Goal: Task Accomplishment & Management: Manage account settings

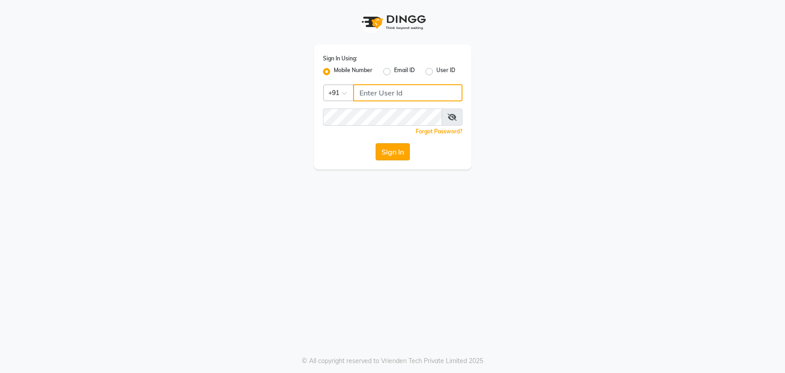
type input "7768950777"
click at [396, 150] on button "Sign In" at bounding box center [393, 151] width 34 height 17
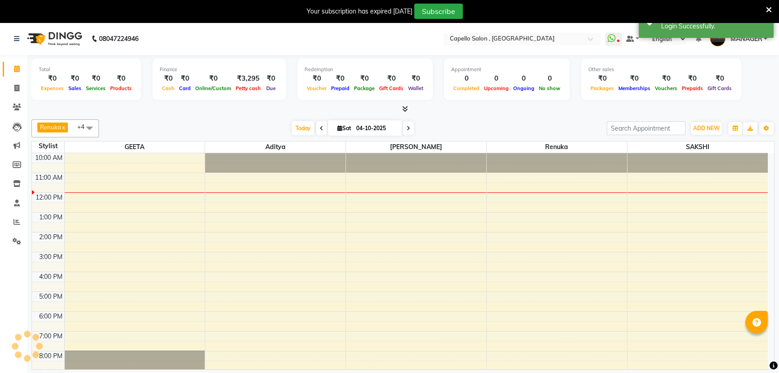
click at [405, 107] on icon at bounding box center [405, 108] width 6 height 7
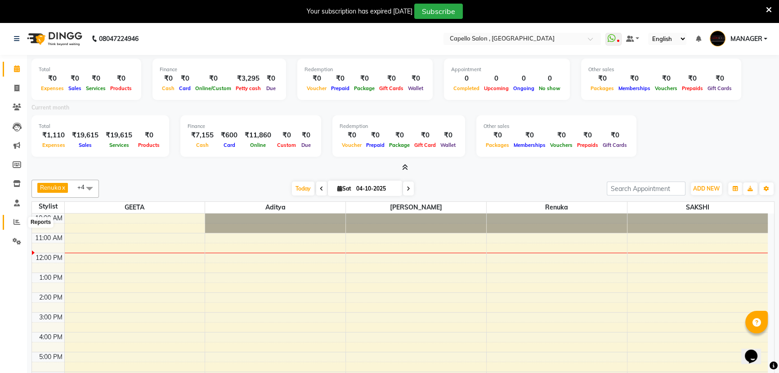
click at [17, 220] on icon at bounding box center [17, 221] width 7 height 7
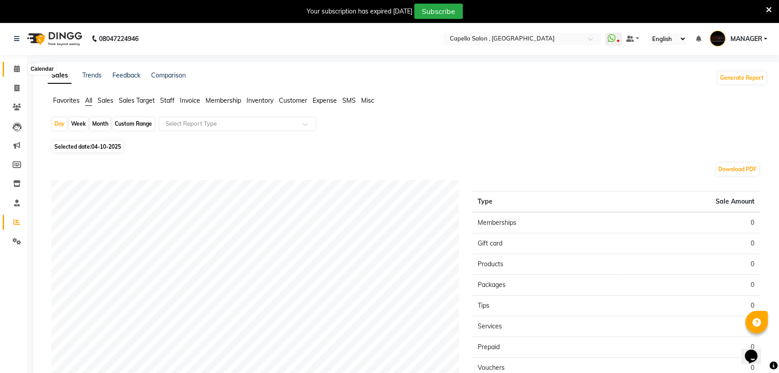
click at [17, 69] on icon at bounding box center [17, 68] width 6 height 7
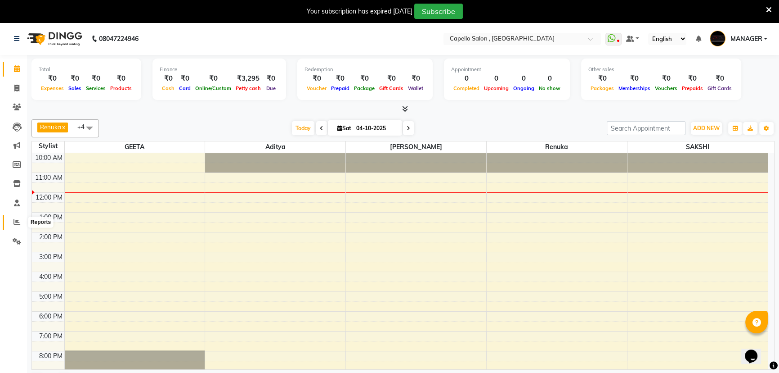
click at [18, 222] on icon at bounding box center [17, 221] width 7 height 7
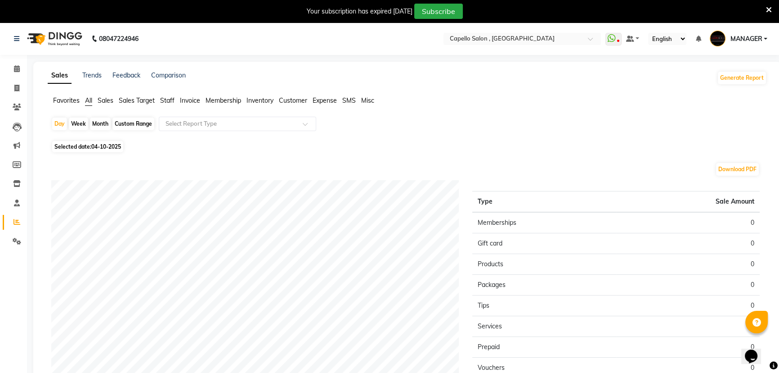
click at [98, 122] on div "Month" at bounding box center [100, 123] width 21 height 13
select select "10"
select select "2025"
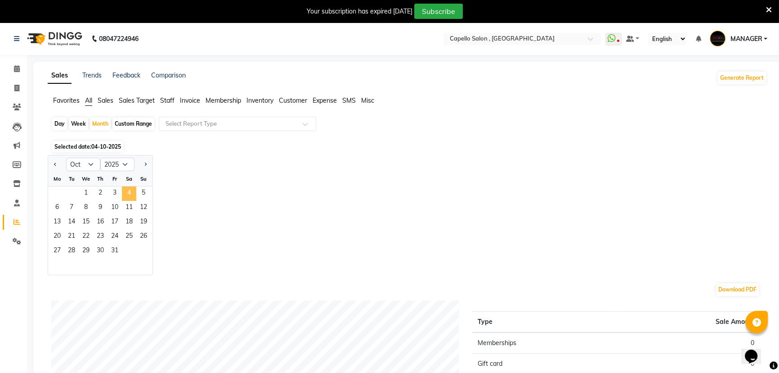
click at [130, 190] on span "4" at bounding box center [129, 193] width 14 height 14
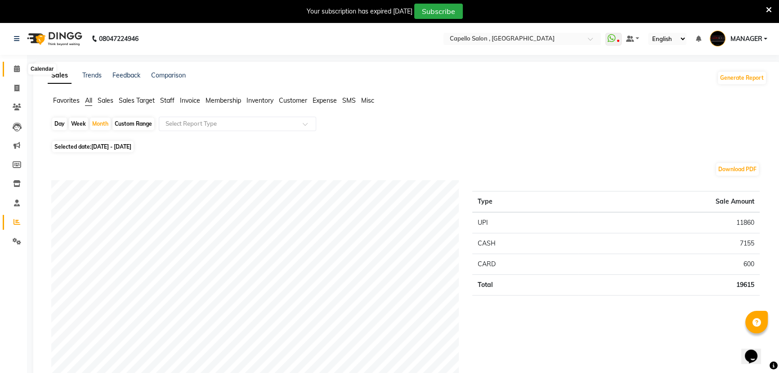
click at [18, 67] on icon at bounding box center [17, 68] width 6 height 7
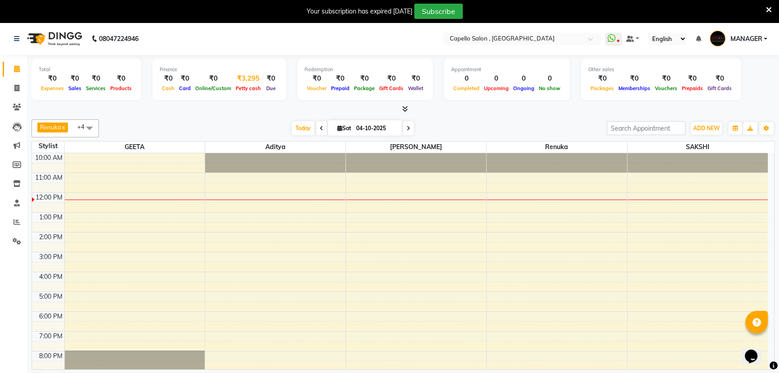
click at [239, 92] on div "Petty cash" at bounding box center [249, 87] width 30 height 9
click at [239, 86] on span "Petty cash" at bounding box center [249, 88] width 30 height 6
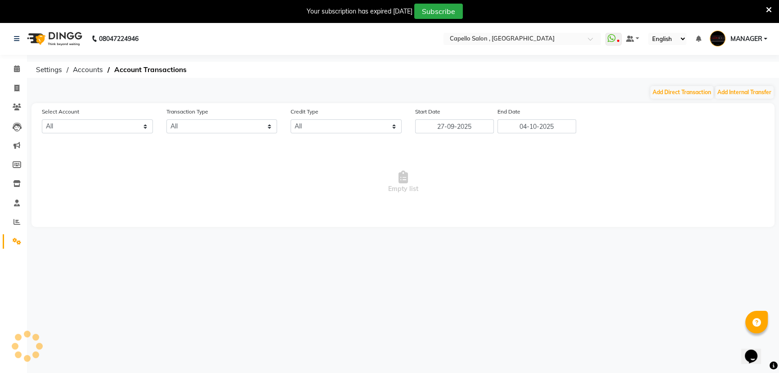
select select "2274"
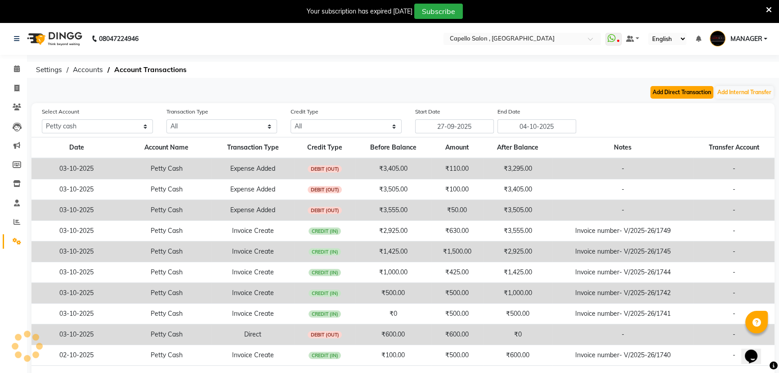
click at [662, 91] on button "Add Direct Transaction" at bounding box center [682, 92] width 63 height 13
select select "direct"
select select "2274"
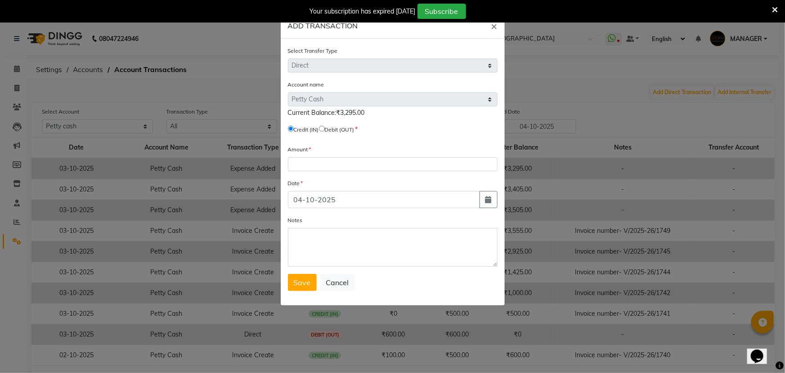
click at [325, 130] on input "radio" at bounding box center [322, 129] width 6 height 6
radio input "true"
click at [337, 169] on input "number" at bounding box center [393, 164] width 210 height 14
type input "3295"
click at [335, 241] on textarea "Notes" at bounding box center [393, 247] width 210 height 39
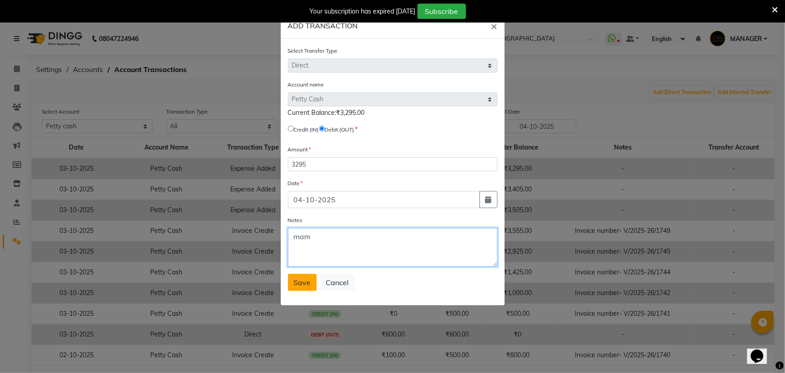
type textarea "mam"
click at [307, 281] on span "Save" at bounding box center [302, 282] width 17 height 9
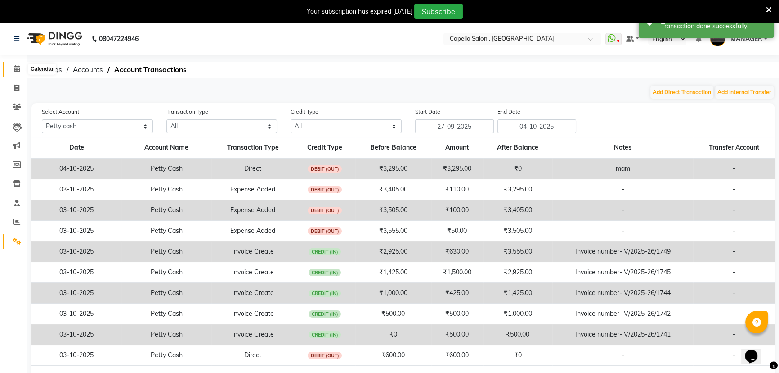
click at [17, 71] on icon at bounding box center [17, 68] width 6 height 7
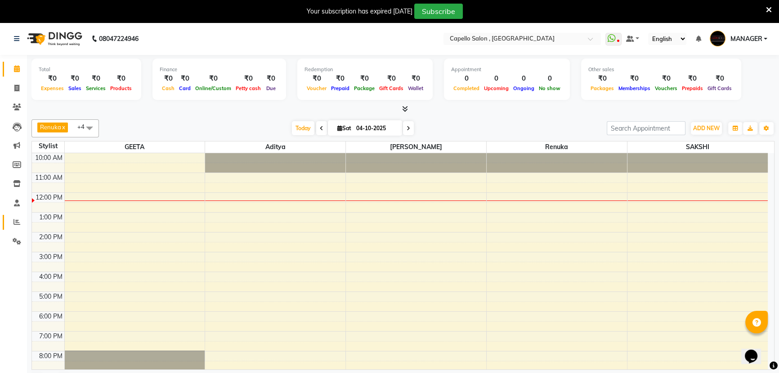
click at [21, 221] on span at bounding box center [17, 222] width 16 height 10
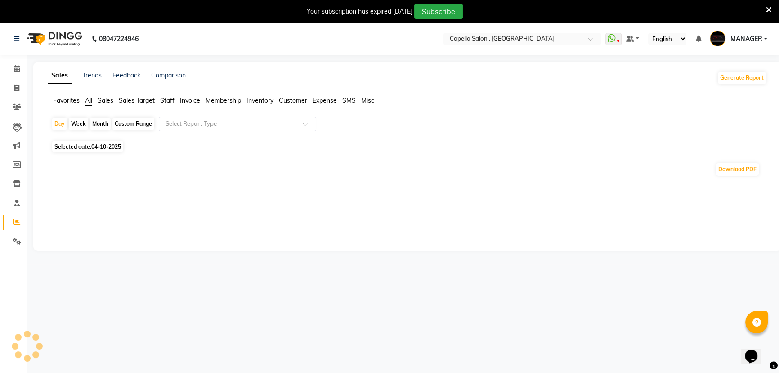
click at [102, 125] on div "Month" at bounding box center [100, 123] width 21 height 13
select select "10"
select select "2025"
click at [98, 122] on div "Month" at bounding box center [100, 123] width 21 height 13
select select "10"
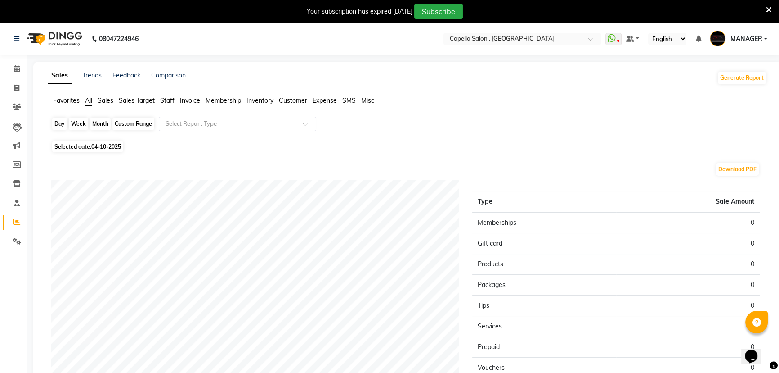
select select "2025"
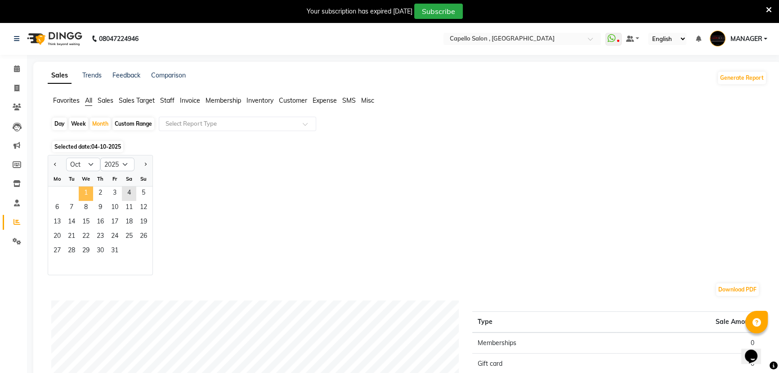
click at [85, 192] on span "1" at bounding box center [86, 193] width 14 height 14
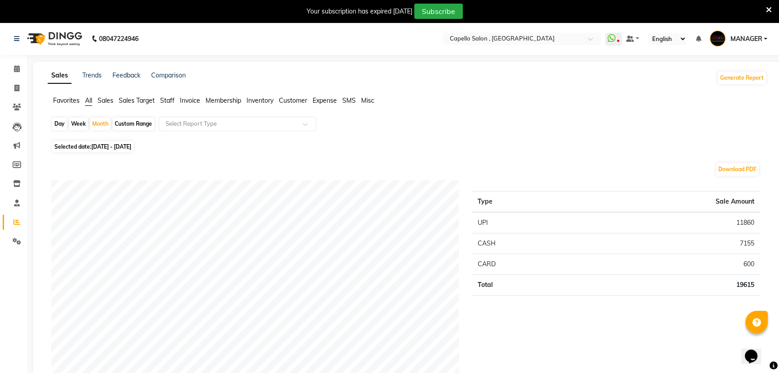
click at [165, 101] on span "Staff" at bounding box center [167, 100] width 14 height 8
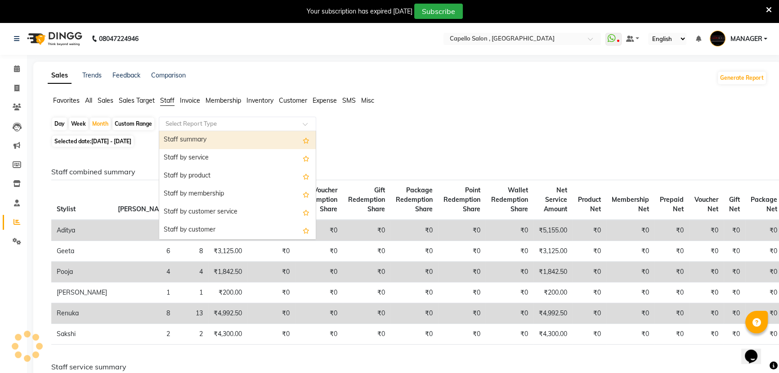
click at [176, 122] on input "text" at bounding box center [229, 123] width 130 height 9
click at [176, 141] on div "Staff summary" at bounding box center [237, 140] width 157 height 18
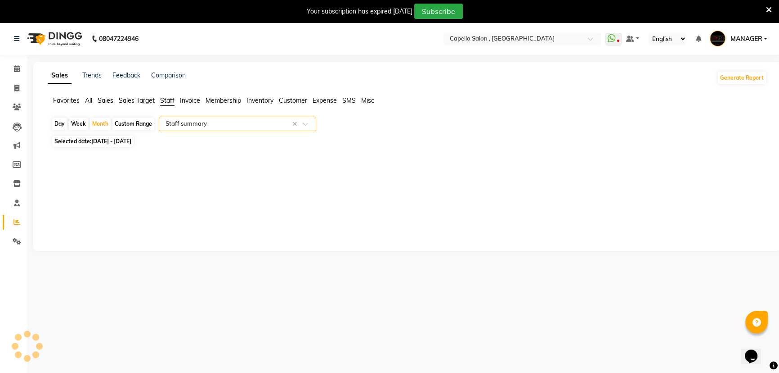
select select "full_report"
select select "csv"
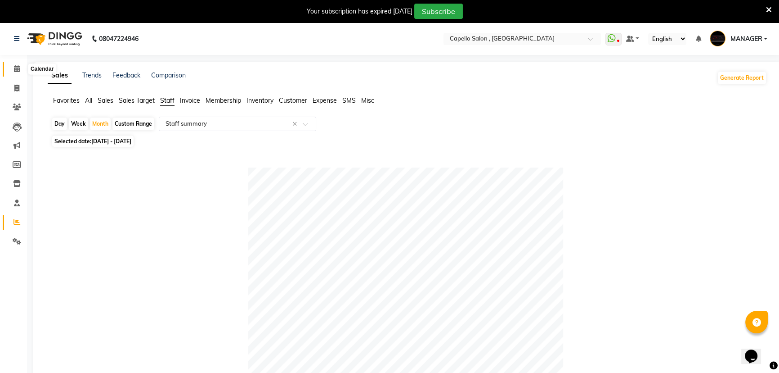
click at [16, 69] on icon at bounding box center [17, 68] width 6 height 7
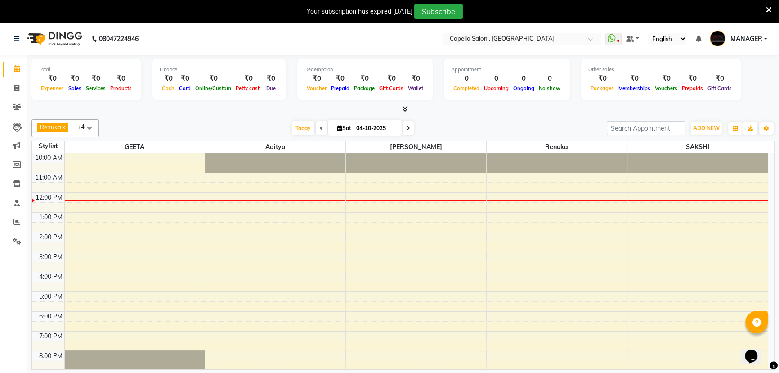
click at [317, 127] on span at bounding box center [321, 128] width 11 height 14
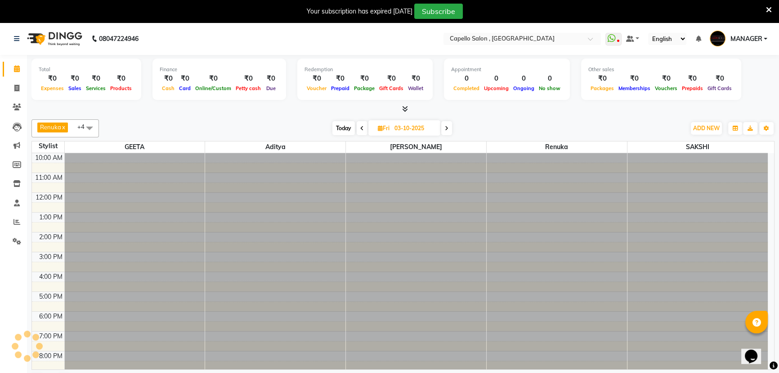
scroll to position [40, 0]
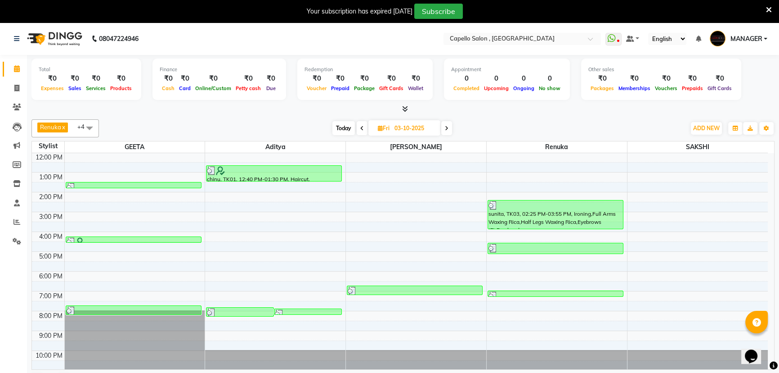
click at [365, 130] on span at bounding box center [362, 128] width 11 height 14
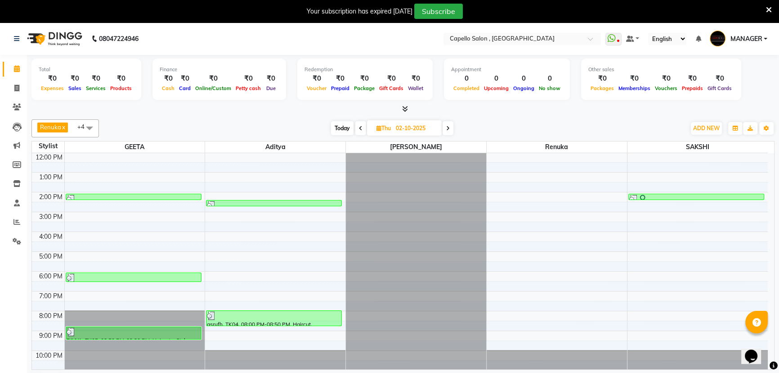
click at [360, 131] on span at bounding box center [361, 128] width 11 height 14
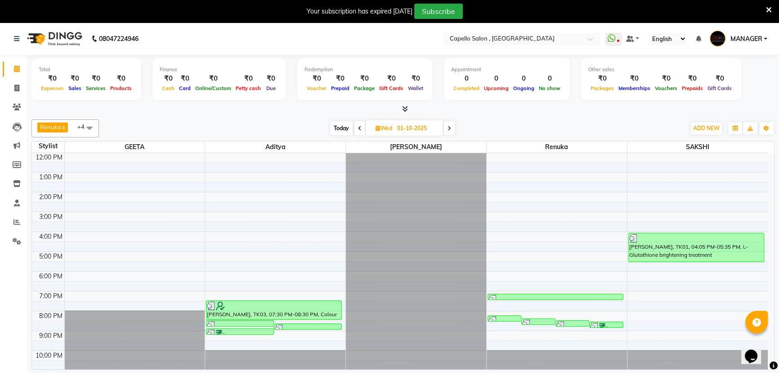
click at [452, 130] on span at bounding box center [449, 128] width 11 height 14
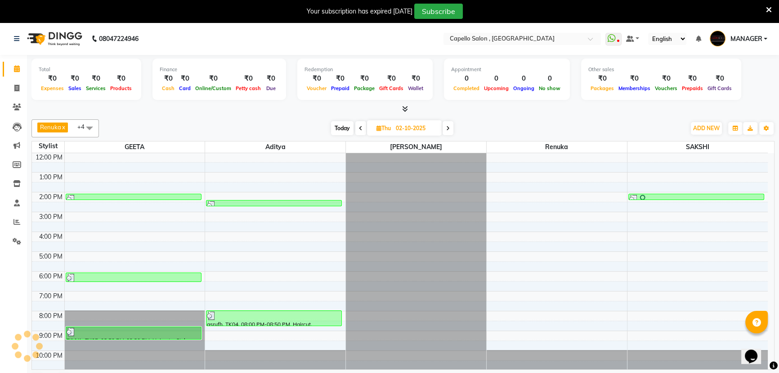
click at [452, 130] on span at bounding box center [448, 128] width 11 height 14
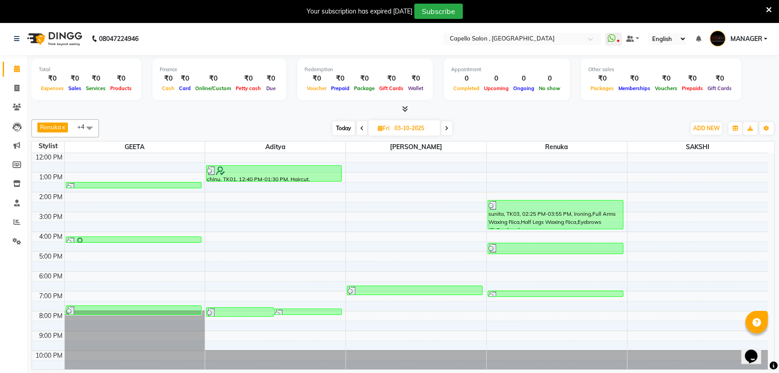
click at [452, 130] on span at bounding box center [446, 128] width 11 height 14
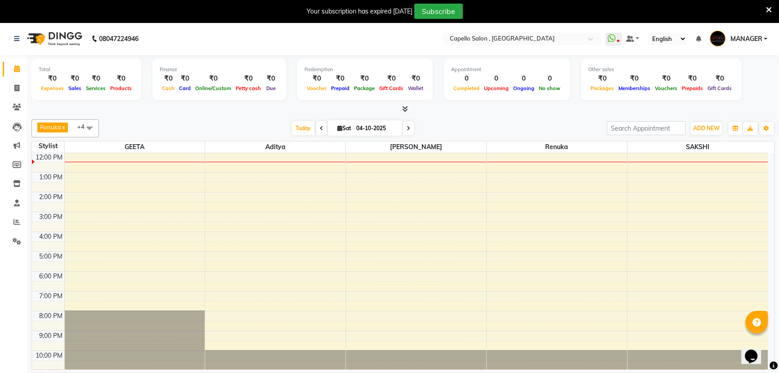
click at [405, 112] on icon at bounding box center [405, 108] width 6 height 7
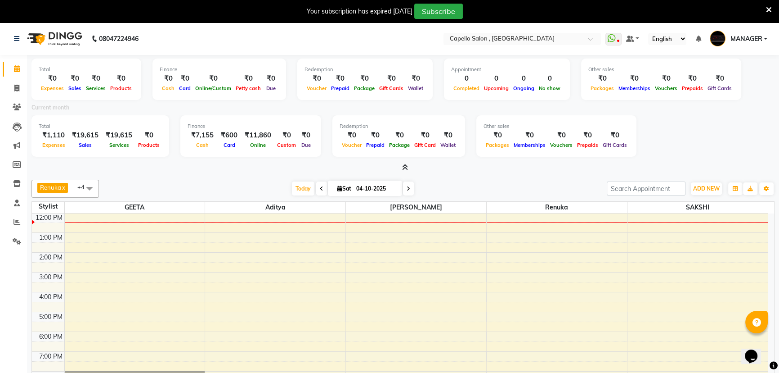
click at [409, 170] on div at bounding box center [403, 167] width 743 height 9
click at [406, 167] on icon at bounding box center [405, 167] width 6 height 7
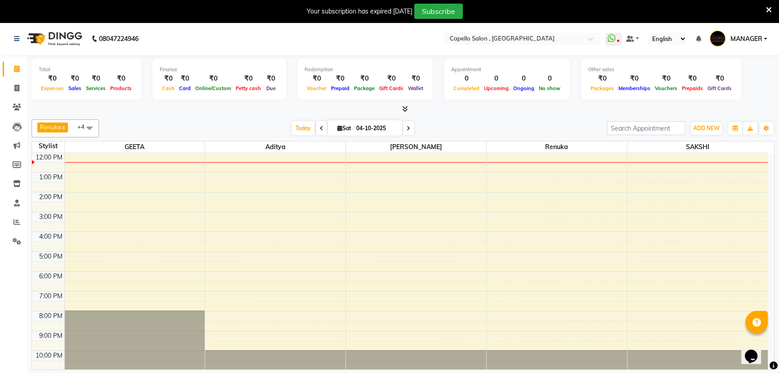
click at [407, 129] on icon at bounding box center [409, 128] width 4 height 5
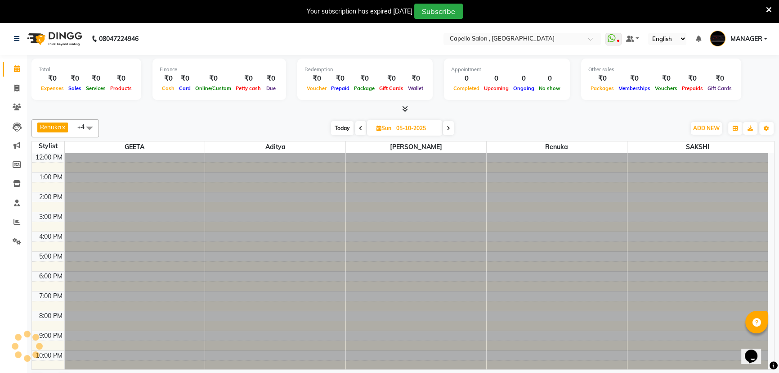
scroll to position [0, 0]
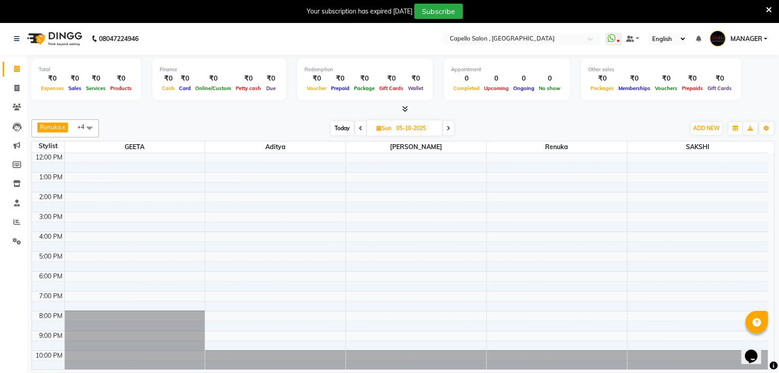
click at [360, 131] on span at bounding box center [361, 128] width 11 height 14
type input "04-10-2025"
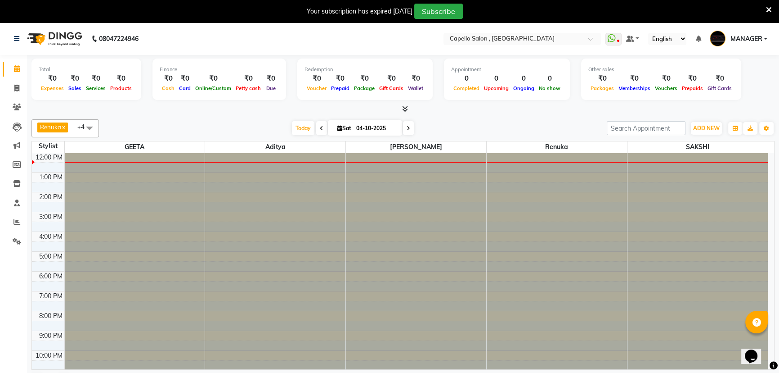
scroll to position [40, 0]
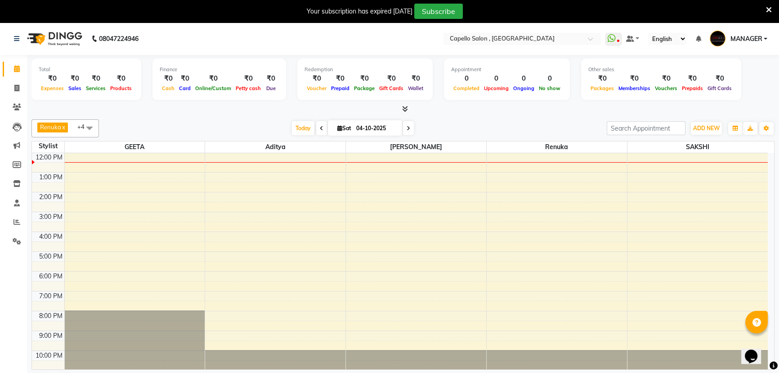
click at [405, 112] on icon at bounding box center [405, 108] width 6 height 7
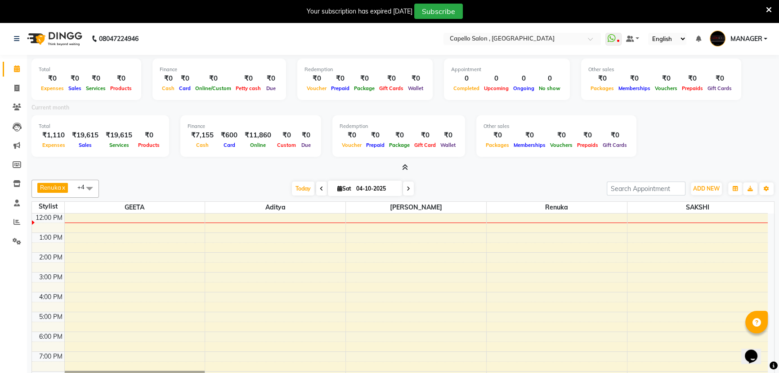
click at [405, 171] on icon at bounding box center [405, 167] width 6 height 7
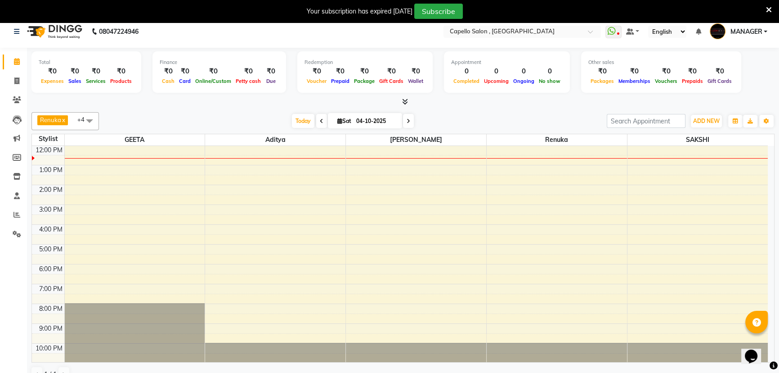
scroll to position [23, 0]
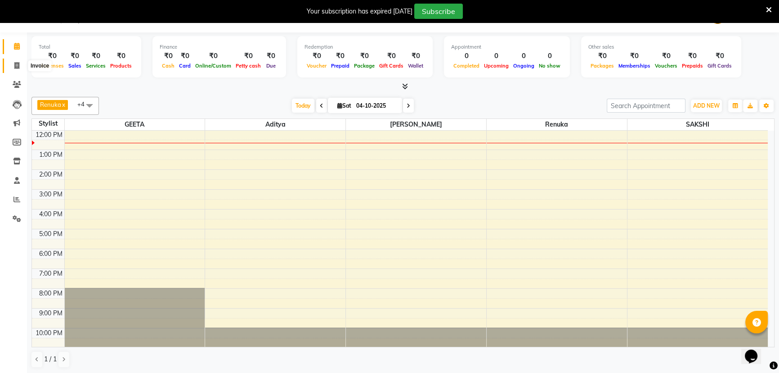
drag, startPoint x: 15, startPoint y: 67, endPoint x: 20, endPoint y: 70, distance: 5.6
click at [15, 67] on icon at bounding box center [16, 65] width 5 height 7
select select "service"
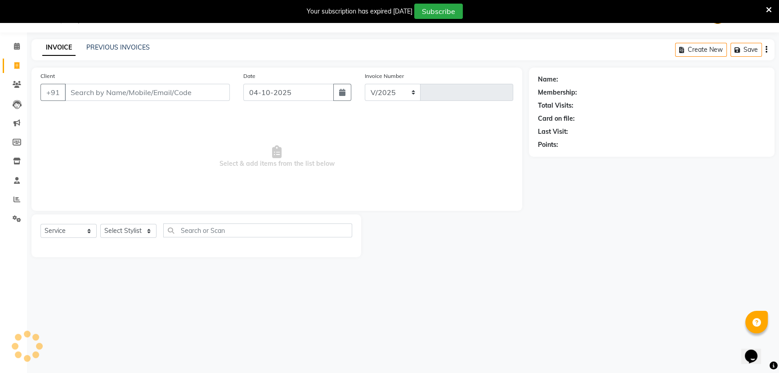
select select "831"
type input "1751"
type input "8770209016"
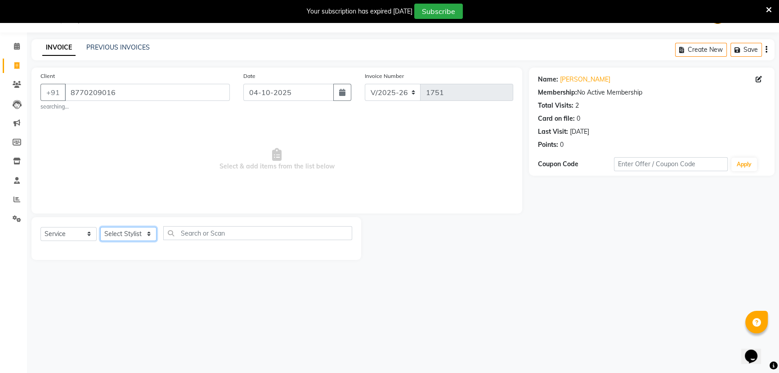
click at [149, 234] on select "Select Stylist [PERSON_NAME] MANAGER MUKESH POOJA [PERSON_NAME] Renuka [PERSON_…" at bounding box center [128, 234] width 56 height 14
select select "93638"
click at [100, 227] on select "Select Stylist [PERSON_NAME] MANAGER MUKESH POOJA [PERSON_NAME] Renuka [PERSON_…" at bounding box center [128, 234] width 56 height 14
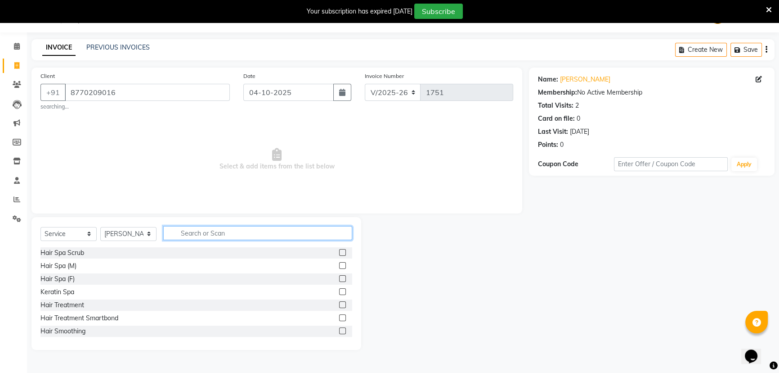
click at [192, 230] on input "text" at bounding box center [257, 233] width 189 height 14
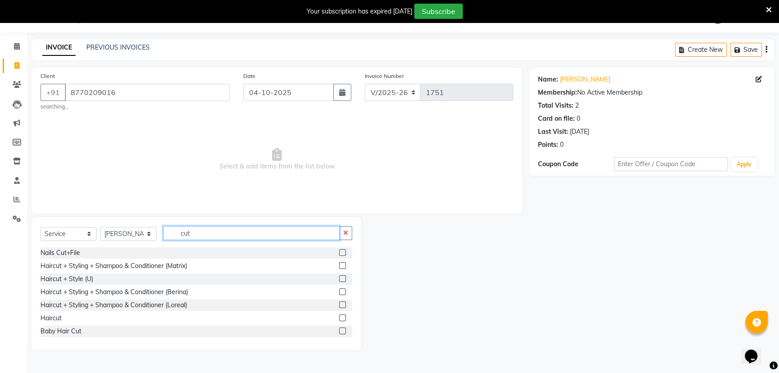
type input "cut"
click at [339, 318] on label at bounding box center [342, 317] width 7 height 7
click at [339, 318] on input "checkbox" at bounding box center [342, 318] width 6 height 6
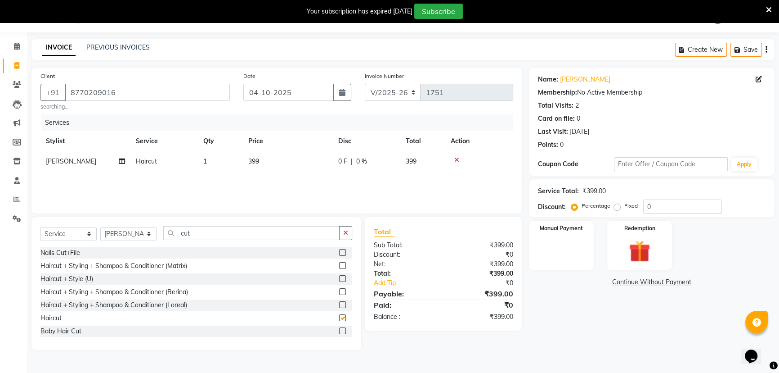
checkbox input "false"
drag, startPoint x: 201, startPoint y: 233, endPoint x: 170, endPoint y: 232, distance: 31.1
click at [162, 236] on div "Select Service Product Membership Package Voucher Prepaid Gift Card Select Styl…" at bounding box center [197, 236] width 312 height 21
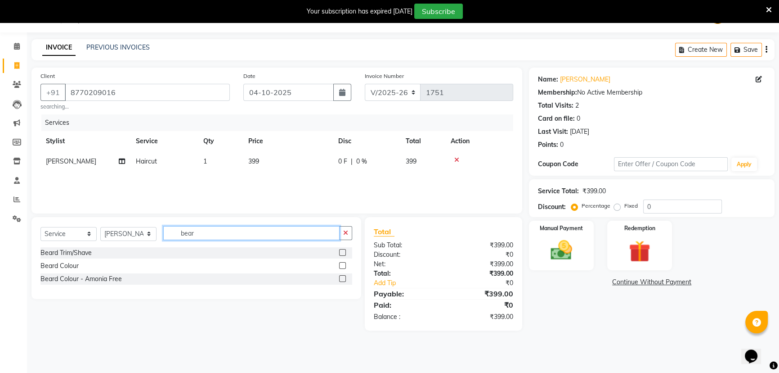
type input "bear"
click at [344, 251] on label at bounding box center [342, 252] width 7 height 7
click at [344, 251] on input "checkbox" at bounding box center [342, 253] width 6 height 6
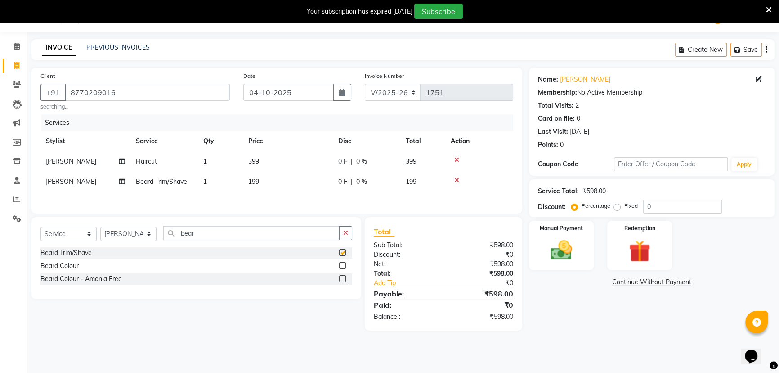
checkbox input "false"
click at [283, 159] on td "399" at bounding box center [288, 161] width 90 height 20
select select "93638"
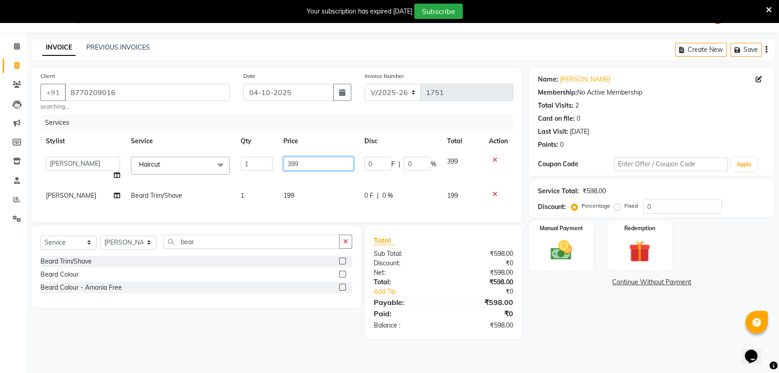
drag, startPoint x: 294, startPoint y: 165, endPoint x: 254, endPoint y: 171, distance: 40.5
click at [254, 171] on tr "aditya ADMIN GEETA KIRAN MANAGER MUKESH POOJA [PERSON_NAME] Renuka [PERSON_NAME…" at bounding box center [277, 168] width 473 height 34
type input "300"
click at [297, 189] on td "199" at bounding box center [318, 195] width 81 height 20
select select "93638"
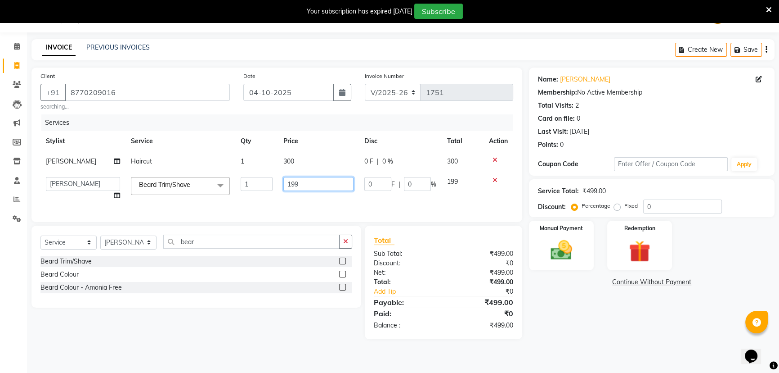
drag, startPoint x: 304, startPoint y: 187, endPoint x: 268, endPoint y: 181, distance: 36.5
click at [268, 181] on tr "aditya ADMIN GEETA KIRAN MANAGER MUKESH POOJA [PERSON_NAME] Renuka [PERSON_NAME…" at bounding box center [277, 188] width 473 height 34
type input "200"
click at [297, 199] on div "Services Stylist Service Qty Price Disc Total Action [PERSON_NAME] Haircut 1 30…" at bounding box center [277, 163] width 473 height 99
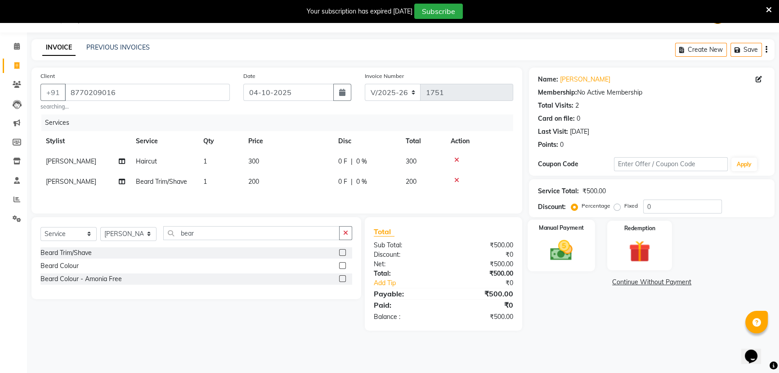
click at [549, 251] on img at bounding box center [562, 250] width 36 height 26
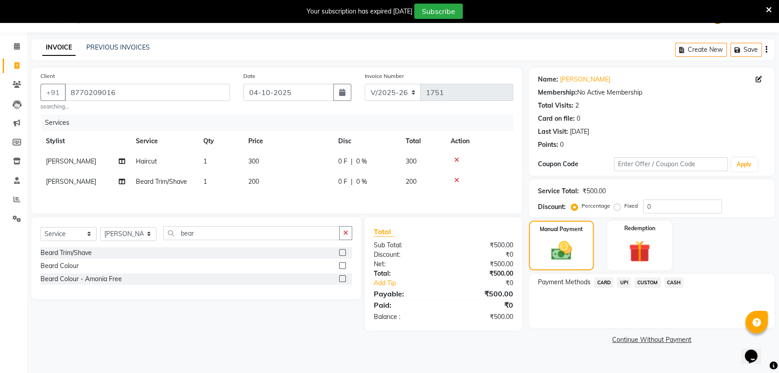
click at [623, 286] on span "UPI" at bounding box center [624, 282] width 14 height 10
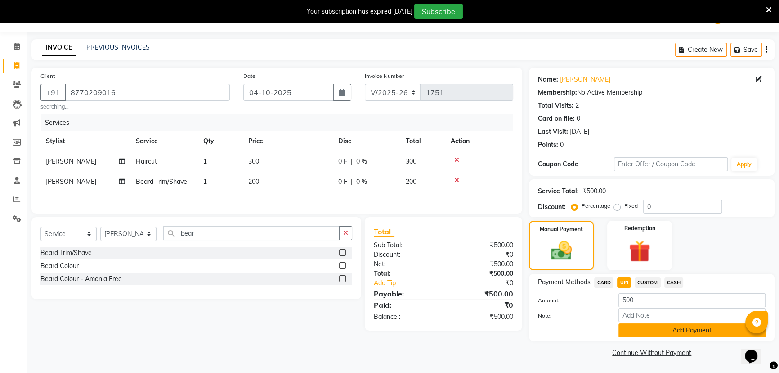
click at [668, 330] on button "Add Payment" at bounding box center [692, 330] width 147 height 14
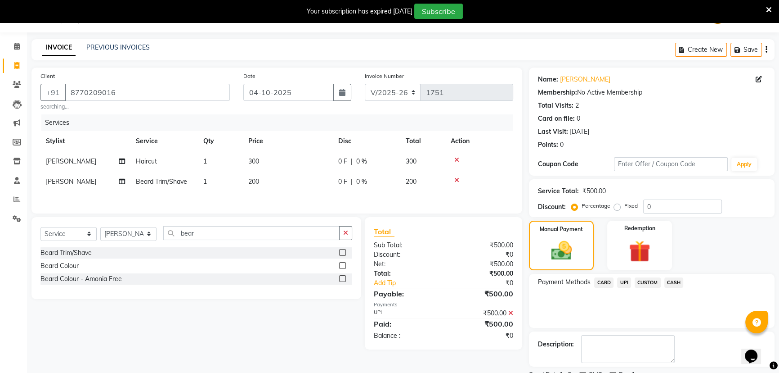
scroll to position [59, 0]
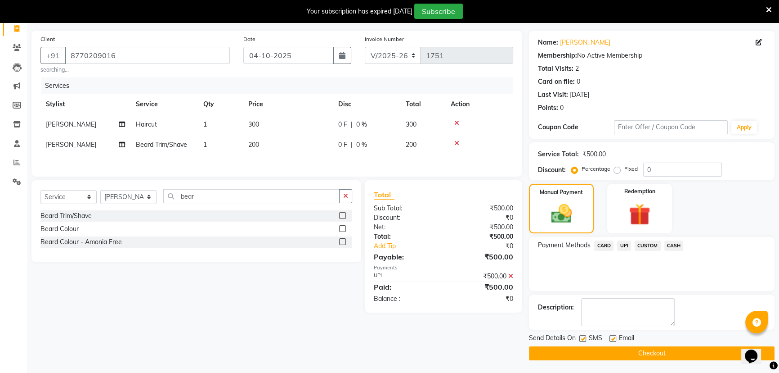
click at [653, 352] on button "Checkout" at bounding box center [652, 353] width 246 height 14
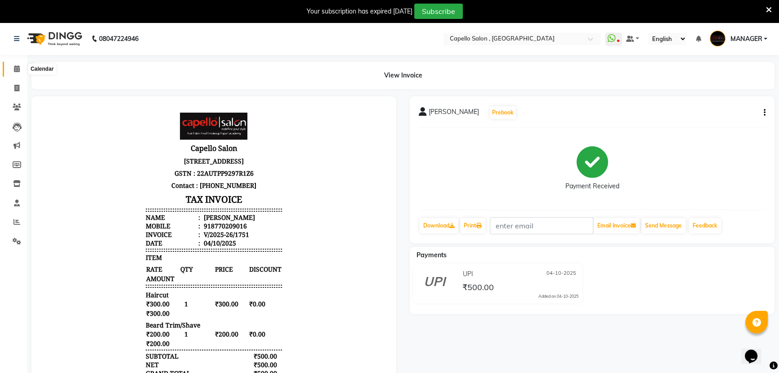
click at [15, 71] on icon at bounding box center [17, 68] width 6 height 7
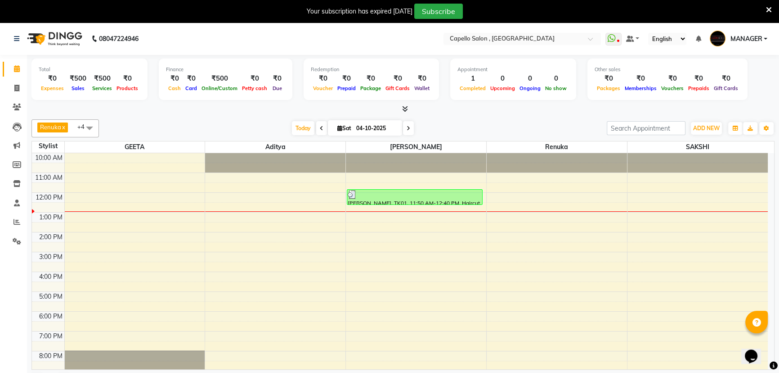
scroll to position [23, 0]
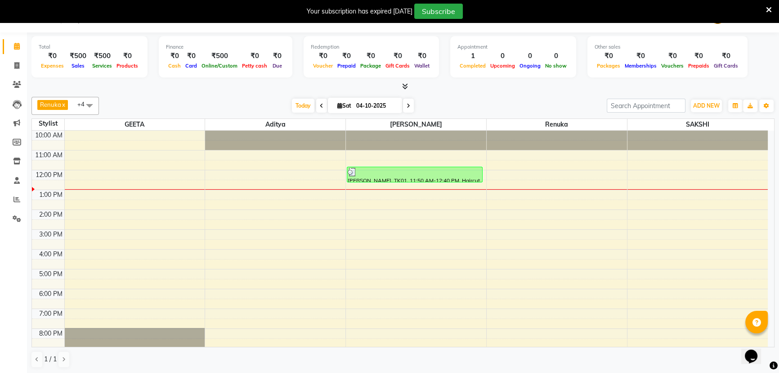
click at [65, 230] on div "10:00 AM 11:00 AM 12:00 PM 1:00 PM 2:00 PM 3:00 PM 4:00 PM 5:00 PM 6:00 PM 7:00…" at bounding box center [400, 259] width 736 height 257
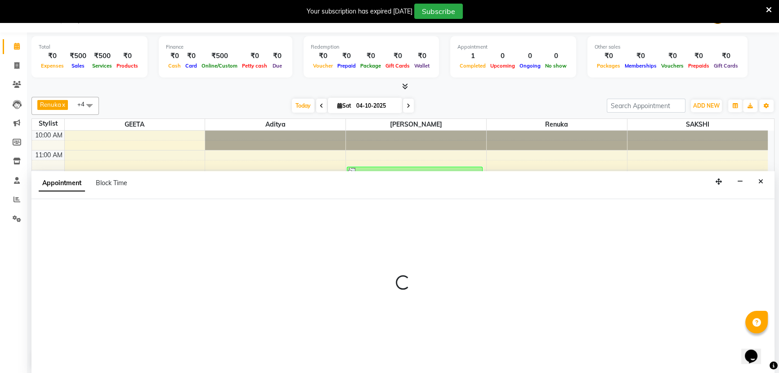
select select "14645"
select select "900"
select select "tentative"
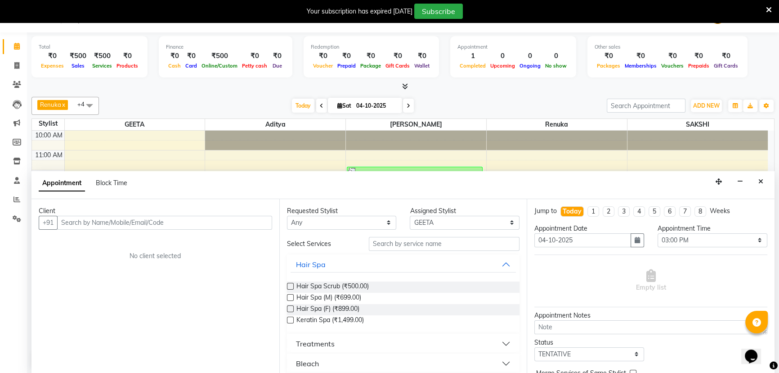
click at [765, 182] on button "Close" at bounding box center [761, 182] width 13 height 14
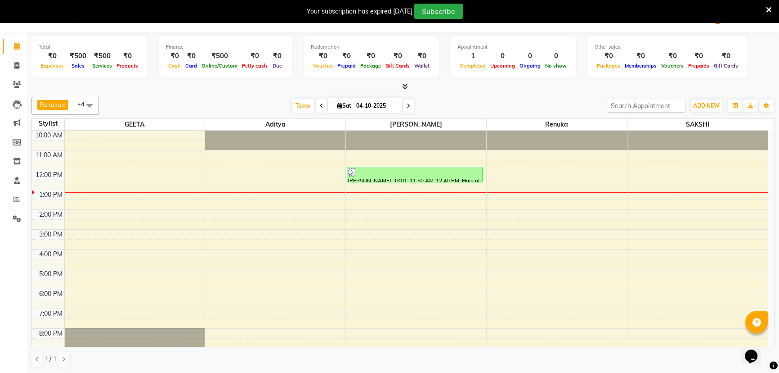
click at [322, 106] on span at bounding box center [321, 106] width 11 height 14
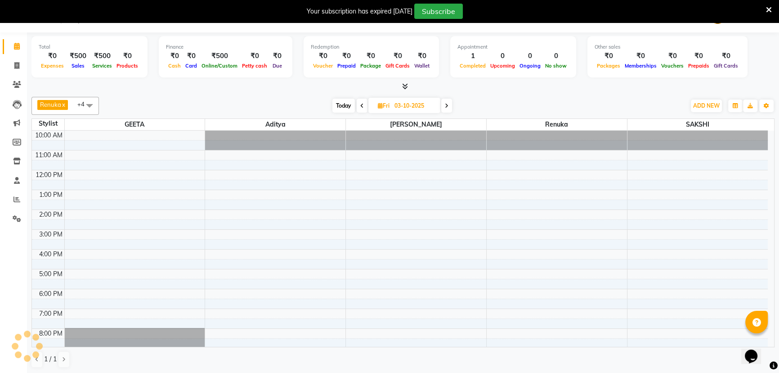
scroll to position [40, 0]
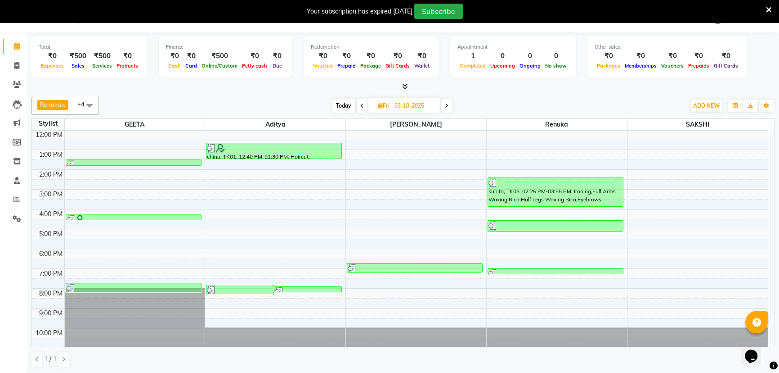
click at [360, 105] on icon at bounding box center [362, 105] width 4 height 5
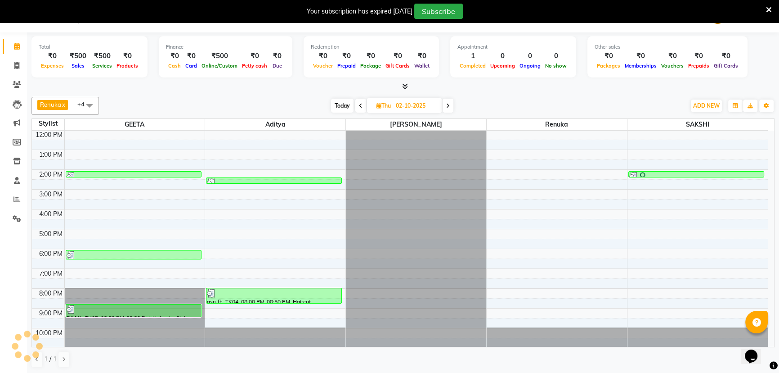
click at [360, 105] on icon at bounding box center [361, 105] width 4 height 5
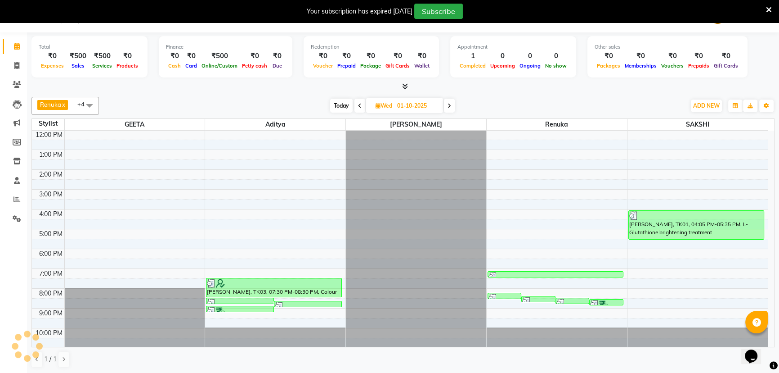
click at [360, 105] on span at bounding box center [360, 106] width 11 height 14
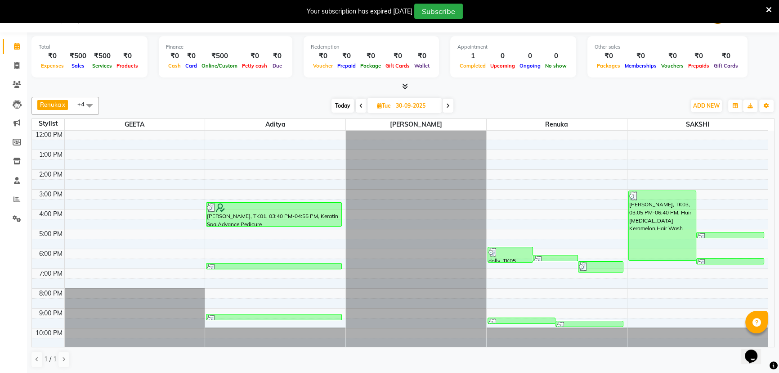
click at [360, 105] on icon at bounding box center [362, 105] width 4 height 5
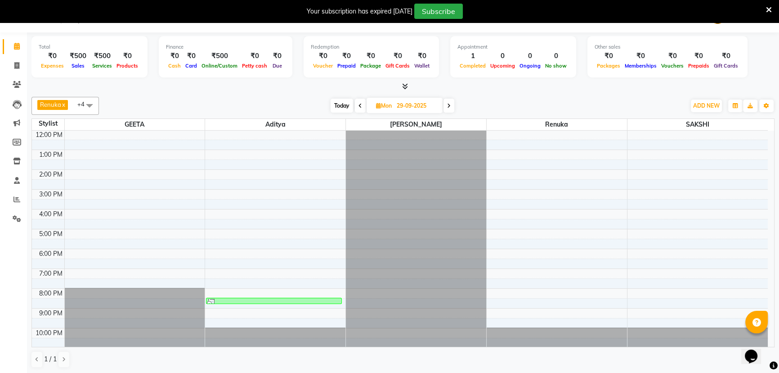
click at [448, 104] on icon at bounding box center [449, 105] width 4 height 5
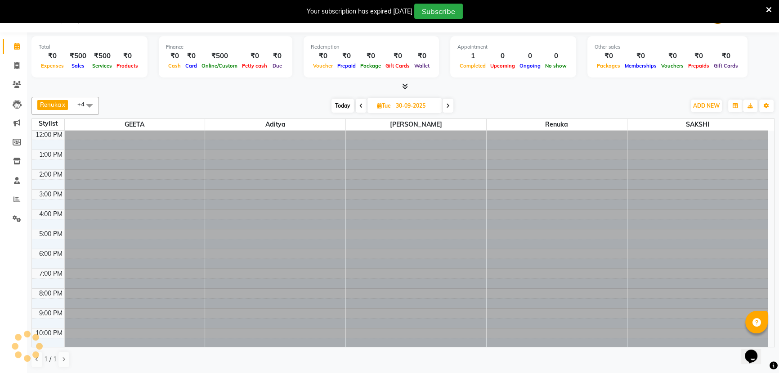
click at [448, 104] on icon at bounding box center [448, 105] width 4 height 5
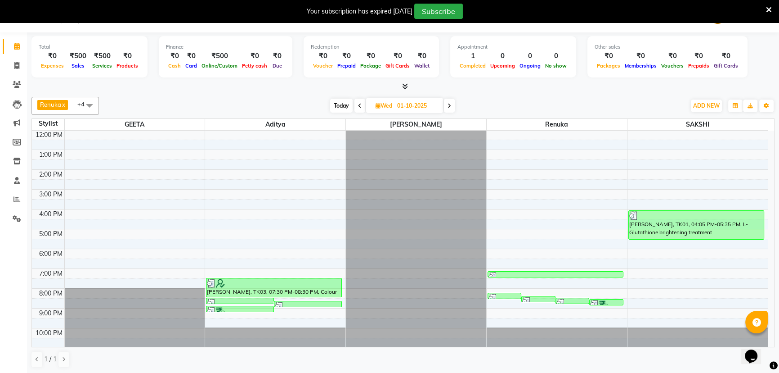
click at [448, 104] on icon at bounding box center [450, 105] width 4 height 5
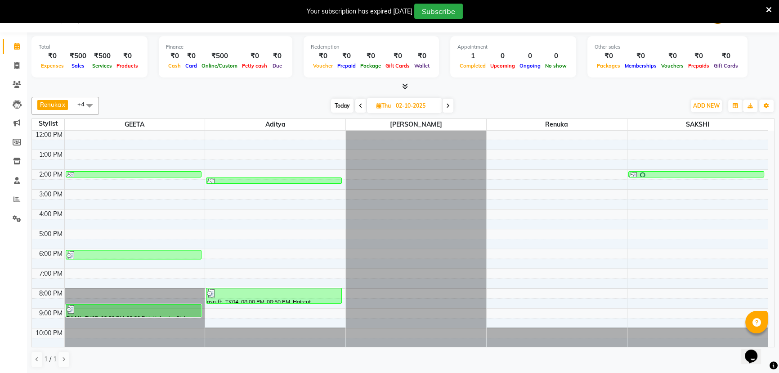
click at [360, 104] on icon at bounding box center [361, 105] width 4 height 5
type input "01-10-2025"
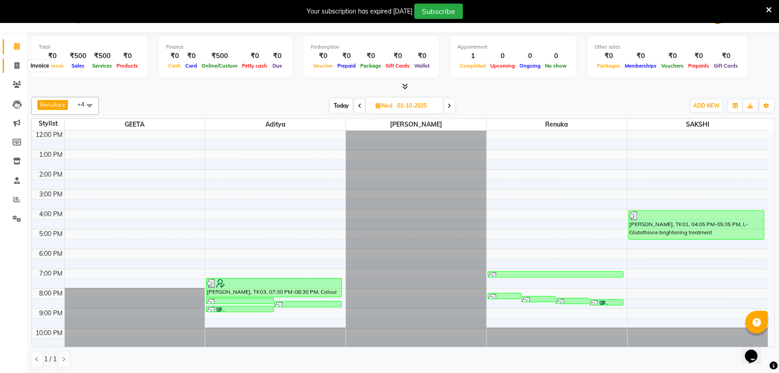
click at [12, 67] on span at bounding box center [17, 66] width 16 height 10
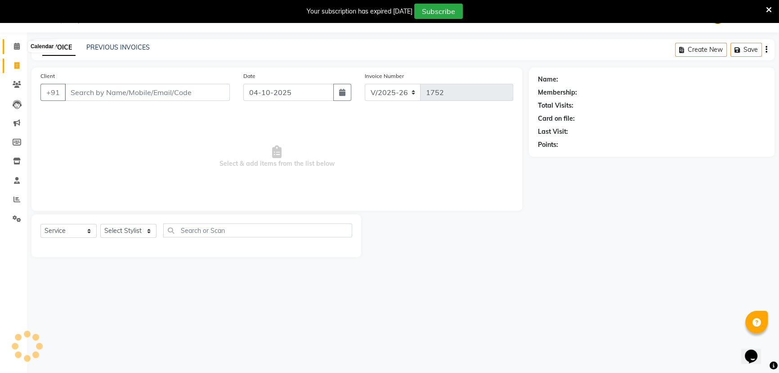
click at [18, 48] on icon at bounding box center [17, 46] width 6 height 7
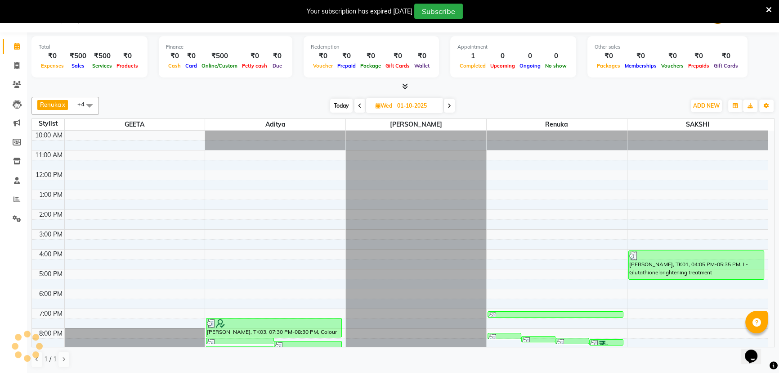
click at [448, 105] on icon at bounding box center [450, 105] width 4 height 5
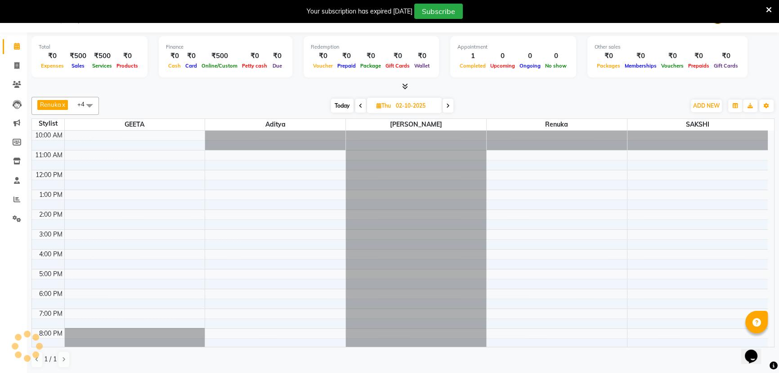
scroll to position [40, 0]
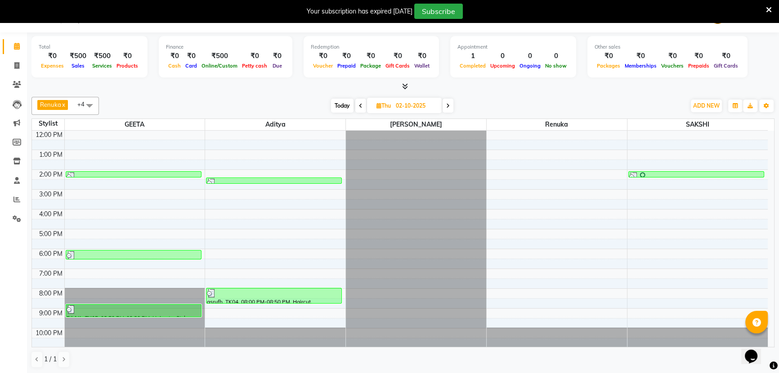
click at [445, 104] on span at bounding box center [448, 106] width 11 height 14
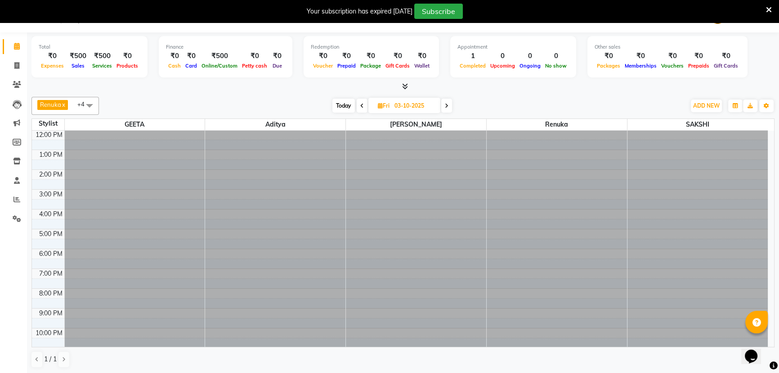
click at [445, 104] on icon at bounding box center [447, 105] width 4 height 5
type input "04-10-2025"
